Goal: Task Accomplishment & Management: Manage account settings

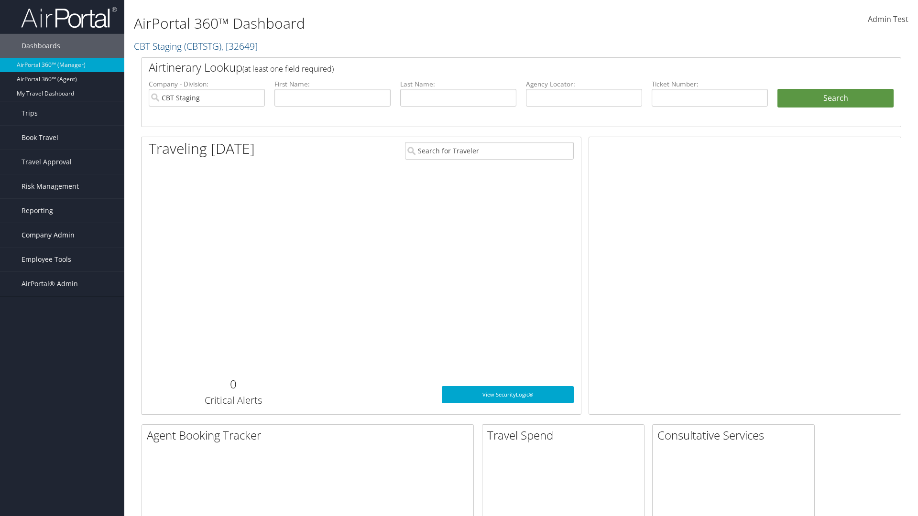
click at [62, 235] on span "Company Admin" at bounding box center [48, 235] width 53 height 24
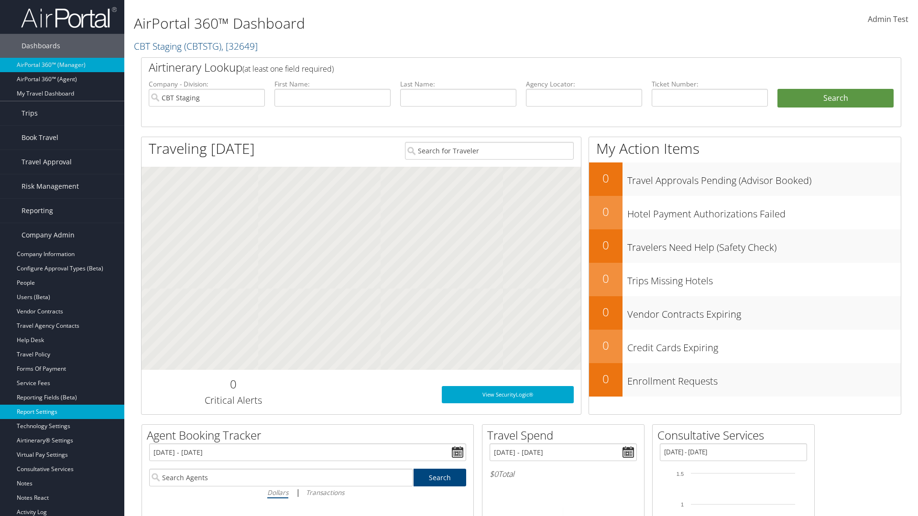
click at [62, 412] on link "Report Settings" at bounding box center [62, 412] width 124 height 14
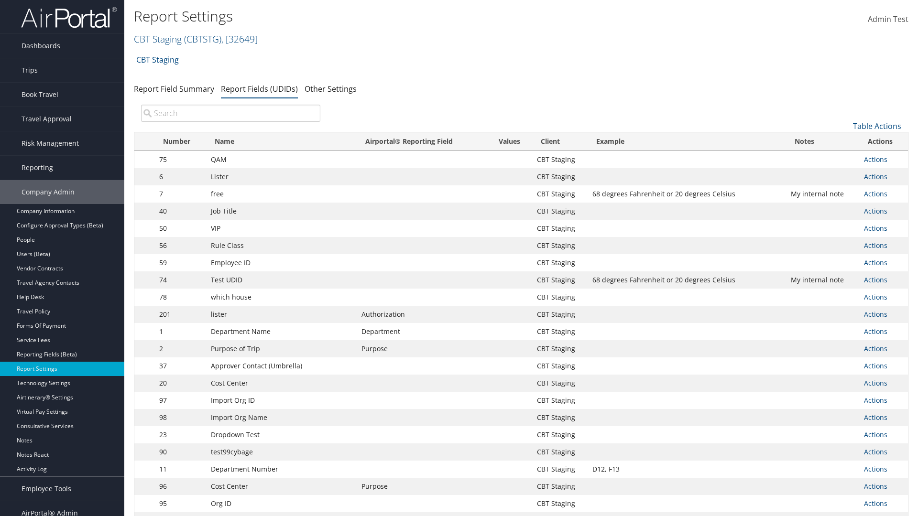
click at [230, 113] on input "search" at bounding box center [230, 113] width 179 height 17
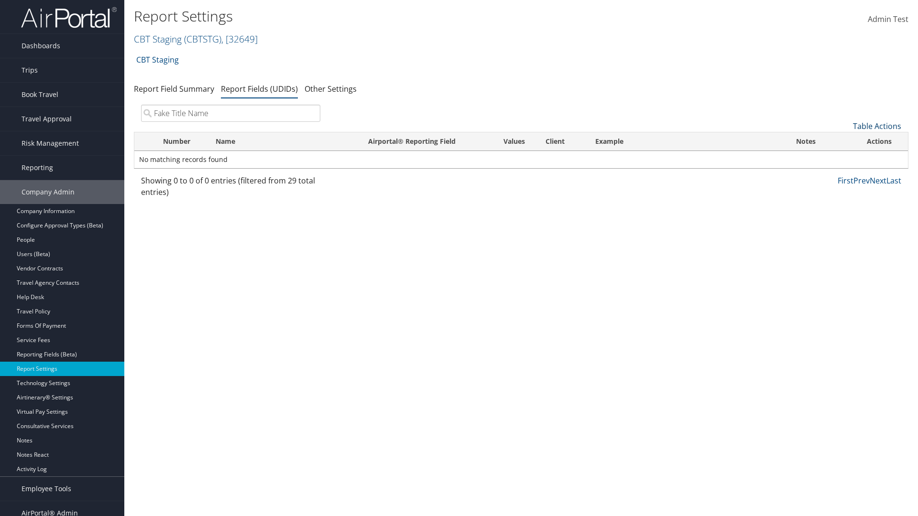
type input "Fake Title Name"
click at [877, 126] on link "Table Actions" at bounding box center [877, 126] width 48 height 11
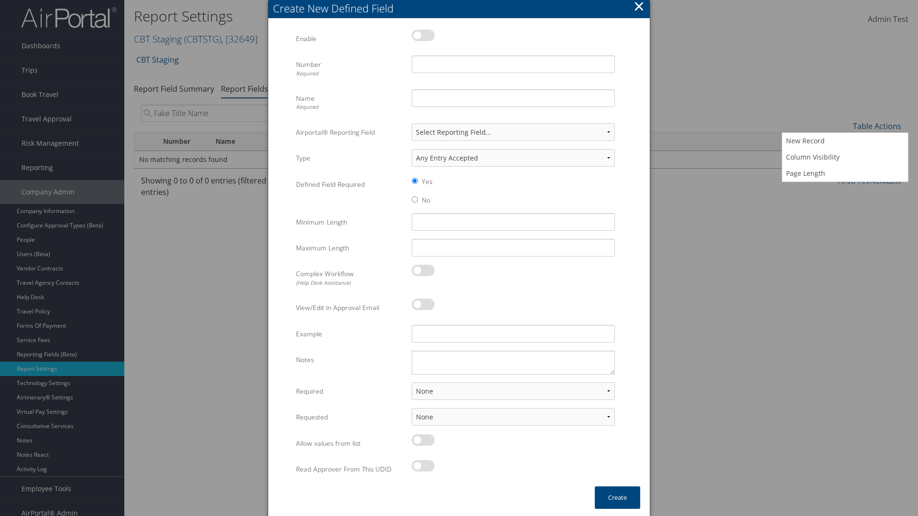
click at [423, 35] on label at bounding box center [423, 35] width 23 height 11
click at [423, 35] on input "checkbox" at bounding box center [420, 37] width 6 height 6
checkbox input "true"
click at [513, 98] on input "Name Required" at bounding box center [513, 98] width 203 height 18
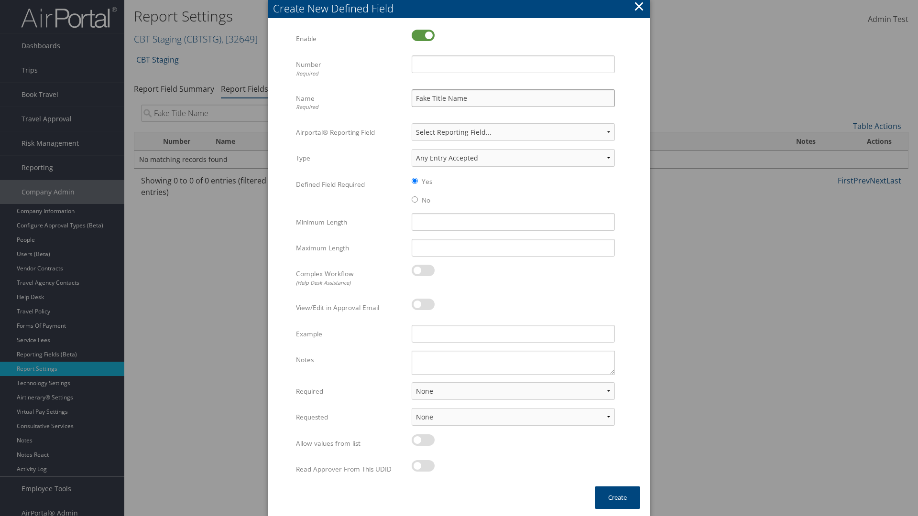
type input "Fake Title Name"
click at [513, 64] on input "Number Required" at bounding box center [513, 64] width 203 height 18
type input "333"
click at [617, 498] on button "Create" at bounding box center [617, 498] width 45 height 22
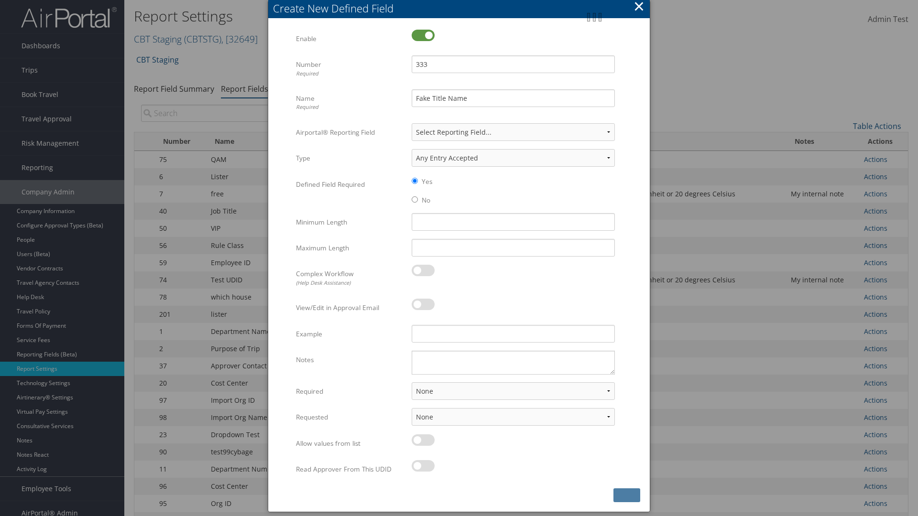
scroll to position [105, 0]
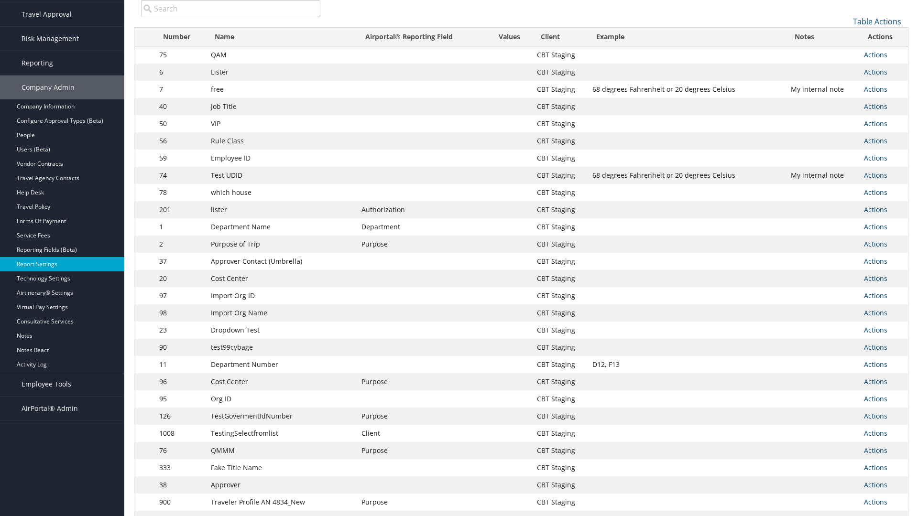
click at [230, 9] on input "search" at bounding box center [230, 8] width 179 height 17
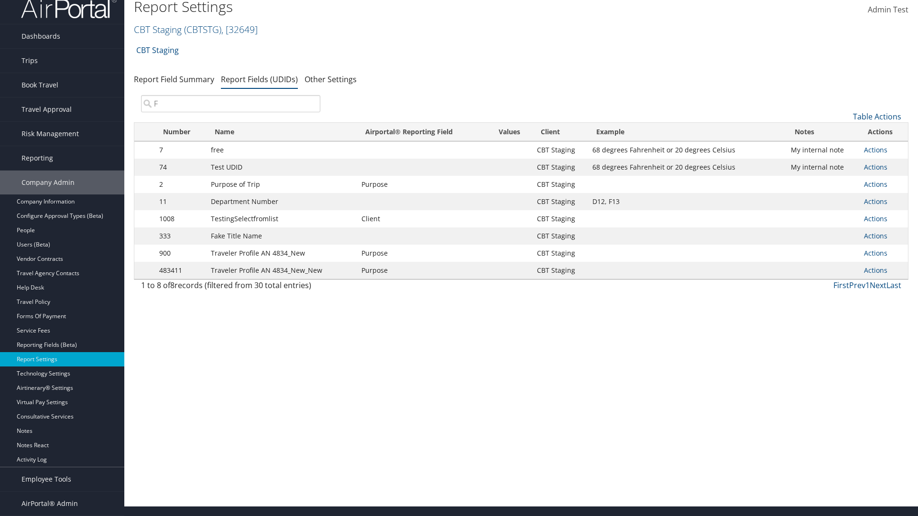
scroll to position [10, 0]
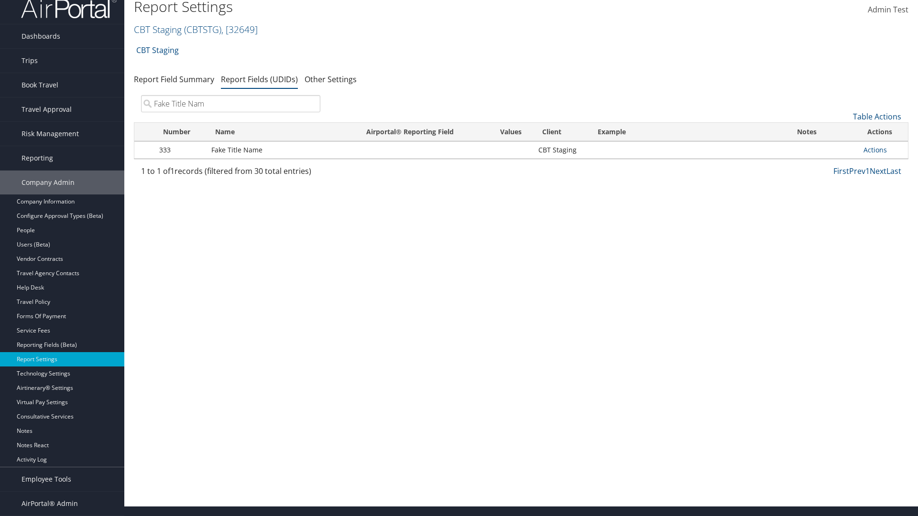
type input "Fake Title Name"
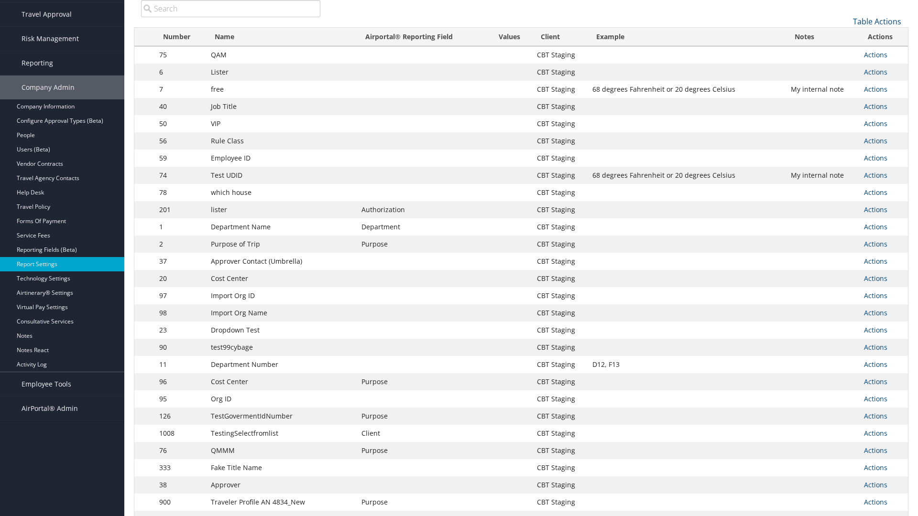
click at [230, 9] on input "search" at bounding box center [230, 8] width 179 height 17
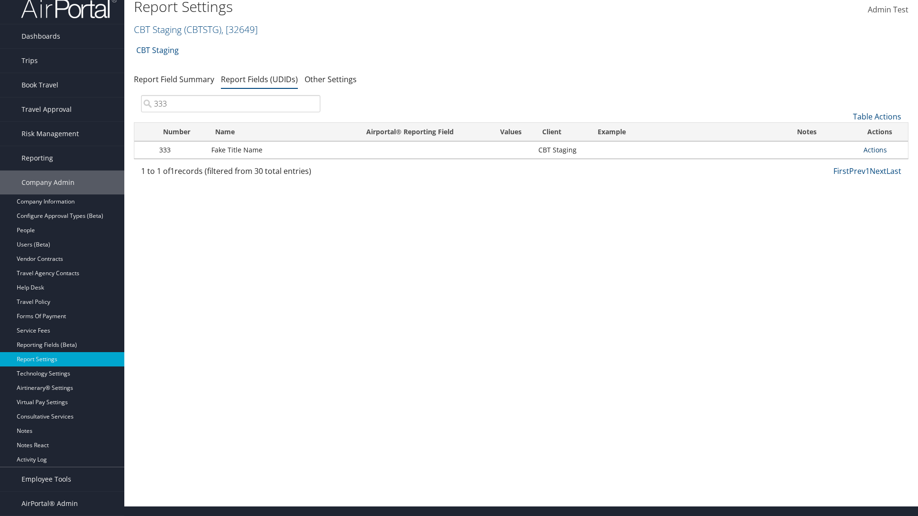
type input "333"
click at [875, 150] on link "Actions" at bounding box center [875, 149] width 23 height 9
click at [837, 197] on link "Edit" at bounding box center [837, 197] width 95 height 16
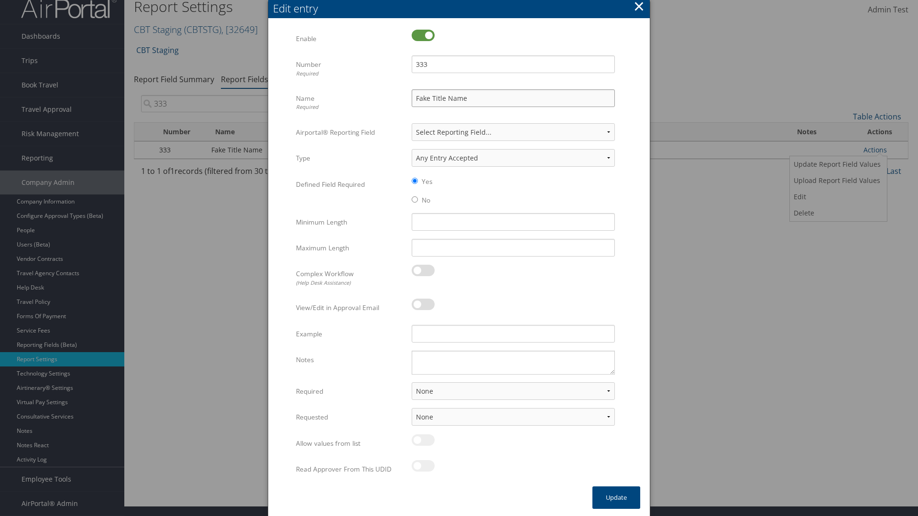
click at [513, 98] on input "Fake Title Name" at bounding box center [513, 98] width 203 height 18
type input "Fake Title Name Edit"
click at [513, 64] on input "333" at bounding box center [513, 64] width 203 height 18
type input "3334"
click at [616, 498] on button "Update" at bounding box center [616, 498] width 48 height 22
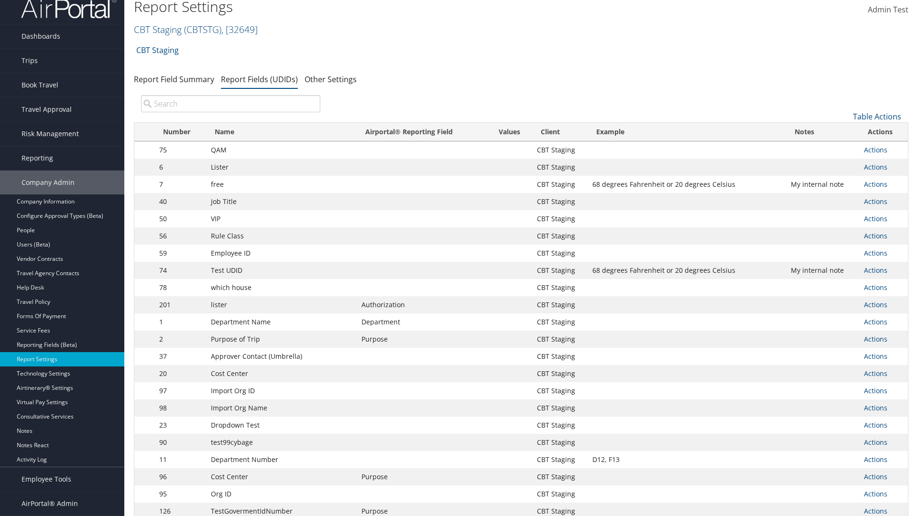
click at [230, 104] on input "search" at bounding box center [230, 103] width 179 height 17
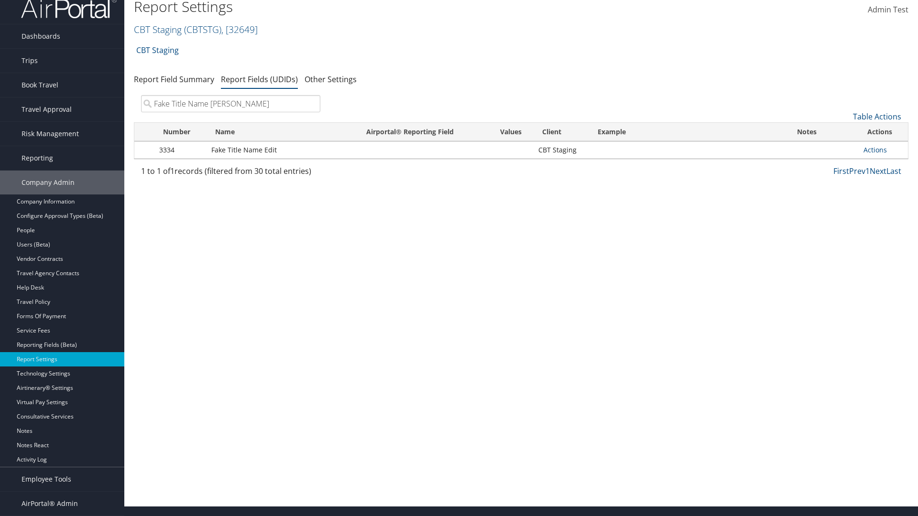
type input "Fake Title Name Edit"
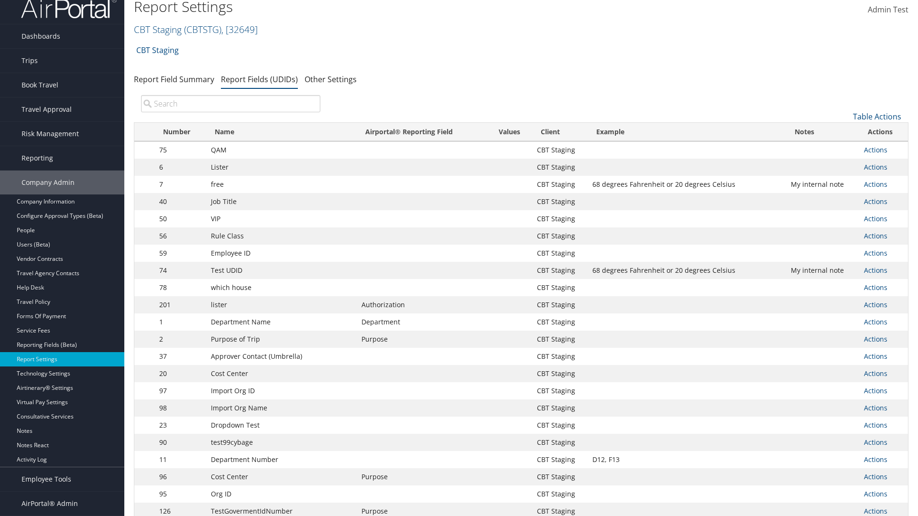
click at [230, 104] on input "search" at bounding box center [230, 103] width 179 height 17
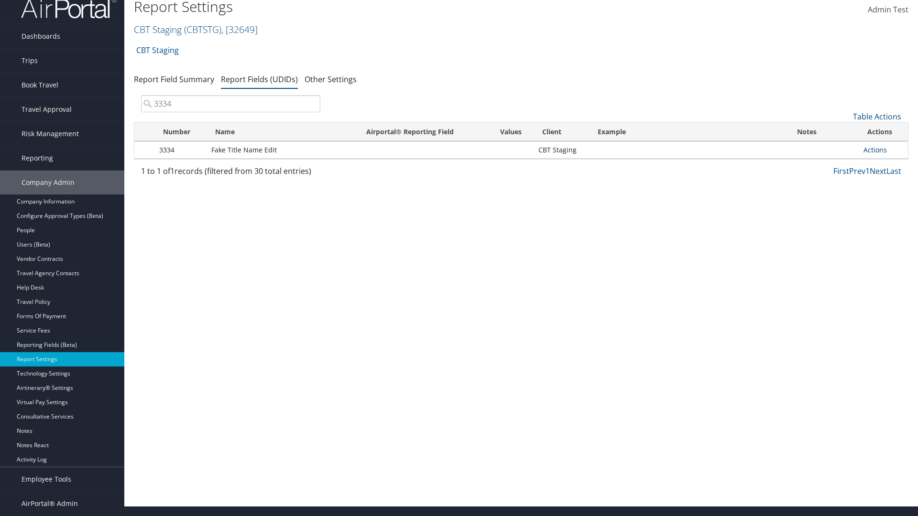
type input "3334"
click at [875, 150] on link "Actions" at bounding box center [875, 149] width 23 height 9
click at [837, 181] on link "Upload Report Field Values" at bounding box center [837, 181] width 95 height 16
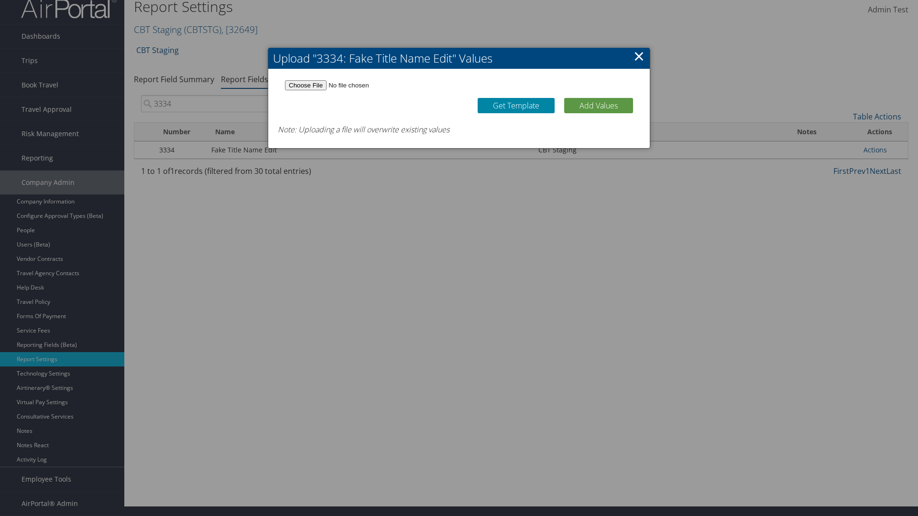
click at [516, 105] on link "Get Template" at bounding box center [516, 105] width 77 height 15
type input "C:\fakepath\udidValues.csv"
click at [599, 105] on button "Add Values" at bounding box center [598, 105] width 69 height 15
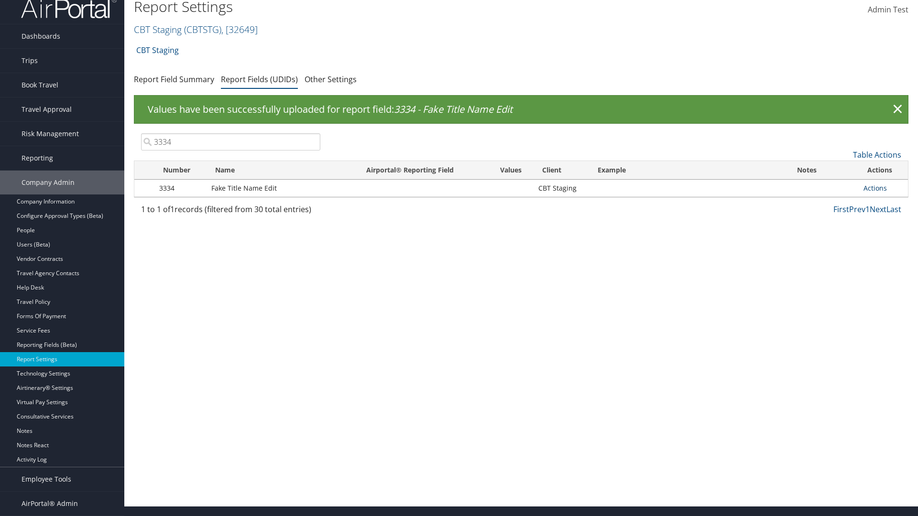
click at [875, 188] on link "Actions" at bounding box center [875, 188] width 23 height 9
click at [837, 203] on link "Update Report Field Values" at bounding box center [837, 203] width 95 height 16
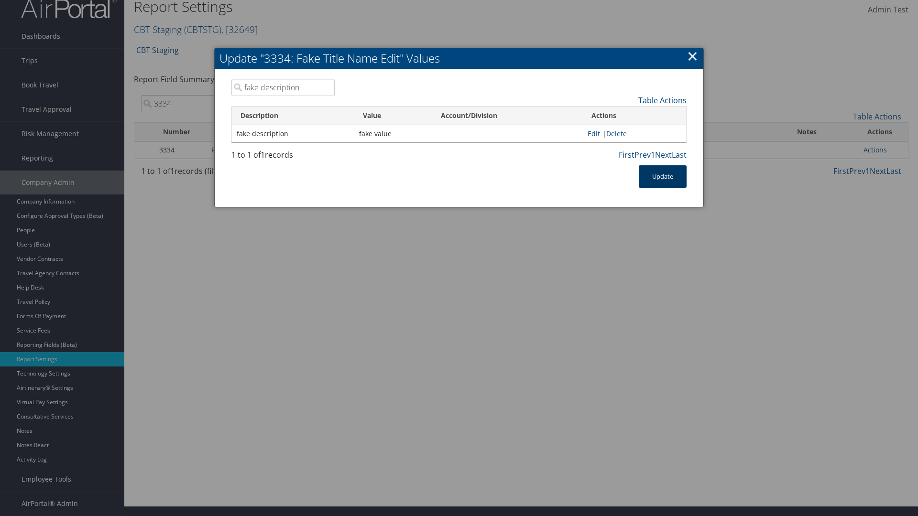
type input "fake description"
click at [663, 176] on button "Update" at bounding box center [663, 176] width 48 height 22
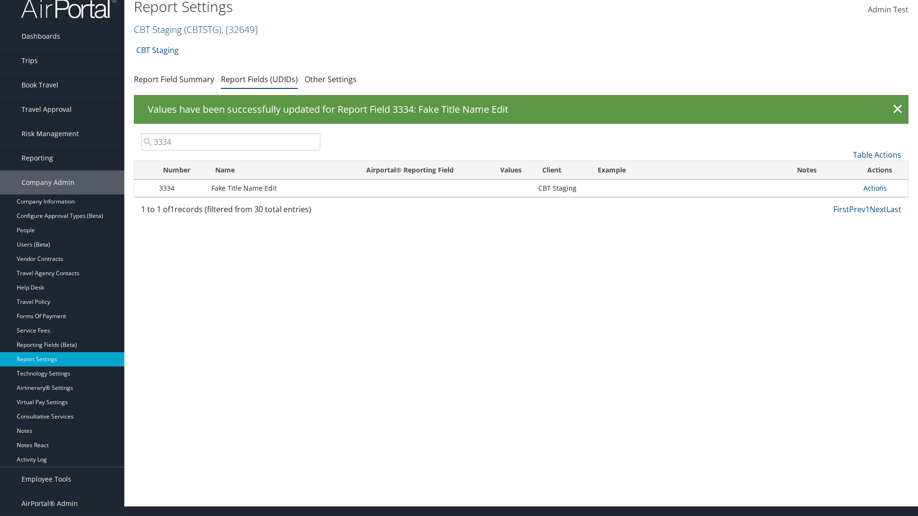
click at [875, 188] on link "Actions" at bounding box center [875, 188] width 23 height 9
click at [837, 252] on link "Delete" at bounding box center [837, 251] width 95 height 16
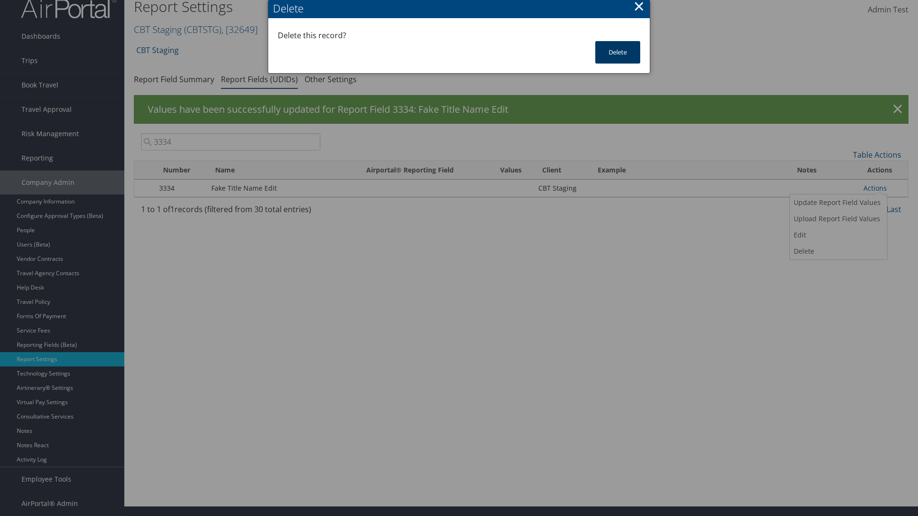
click at [618, 52] on button "Delete" at bounding box center [617, 52] width 45 height 22
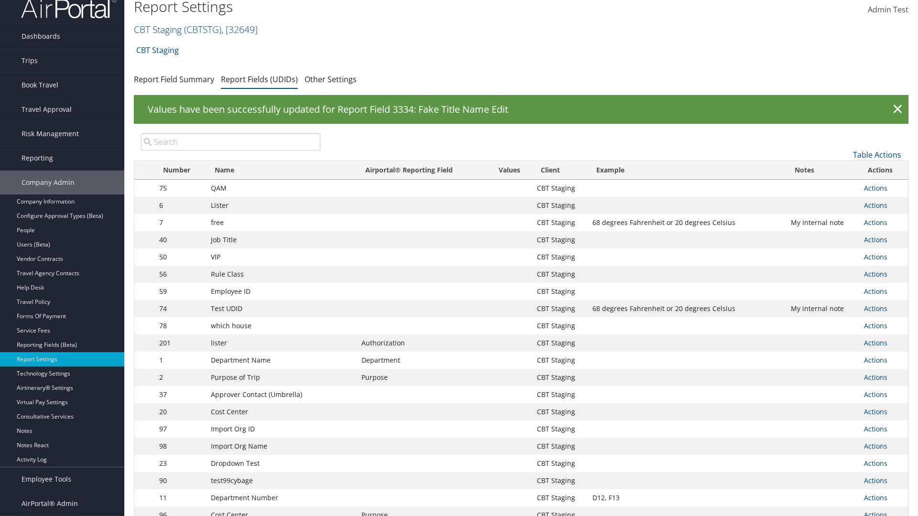
click at [230, 142] on input "search" at bounding box center [230, 141] width 179 height 17
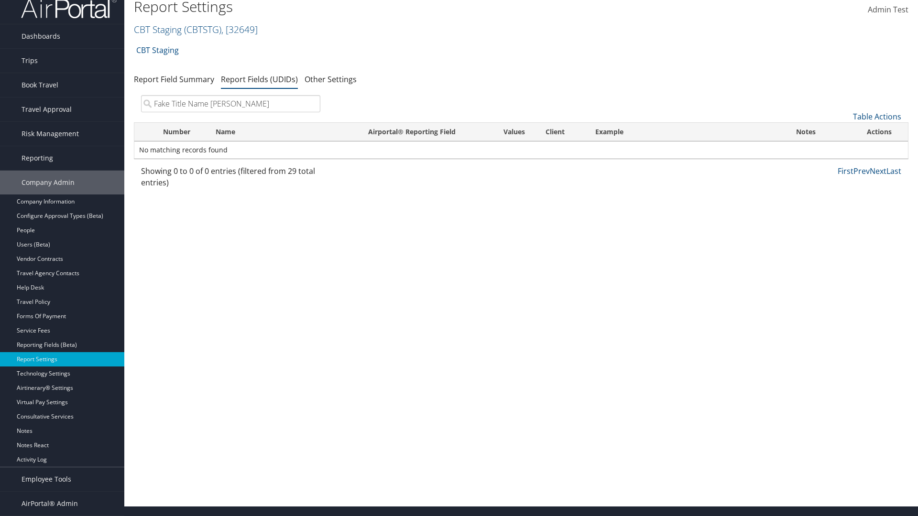
type input "Fake Title Name Edit"
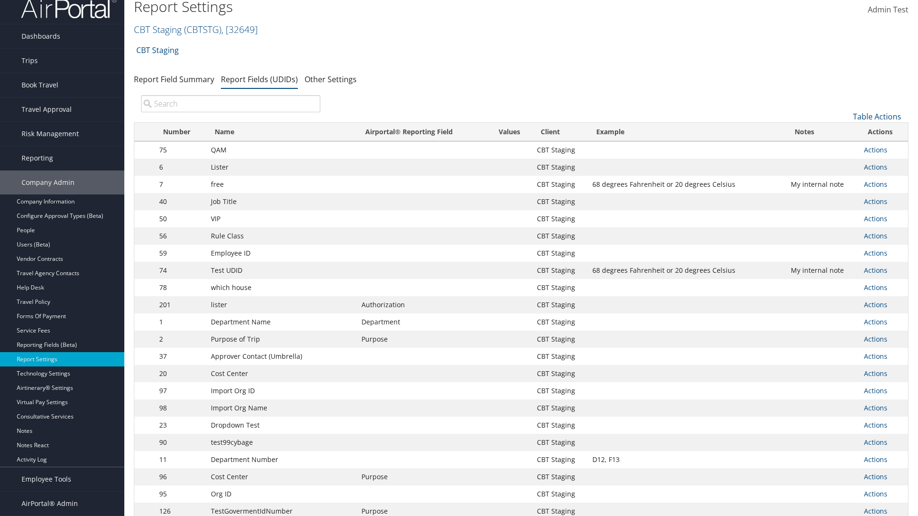
click at [230, 104] on input "search" at bounding box center [230, 103] width 179 height 17
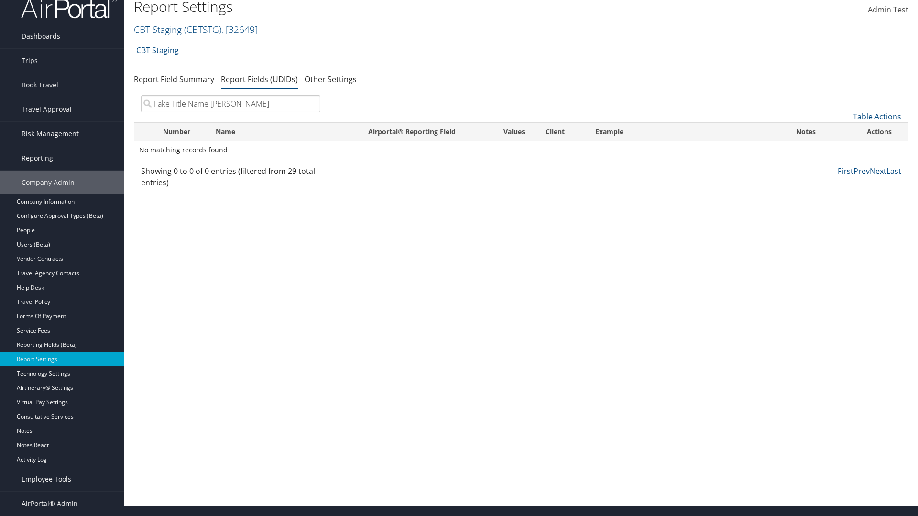
type input "Fake Title Name Edit"
